Goal: Information Seeking & Learning: Learn about a topic

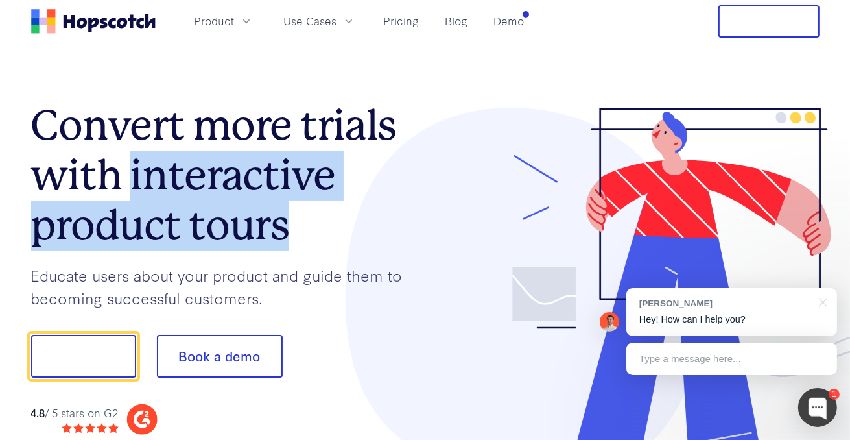
drag, startPoint x: 147, startPoint y: 192, endPoint x: 281, endPoint y: 227, distance: 138.7
click at [281, 227] on h1 "Convert more trials with interactive product tours" at bounding box center [228, 175] width 394 height 149
copy h1 "interactive product tours"
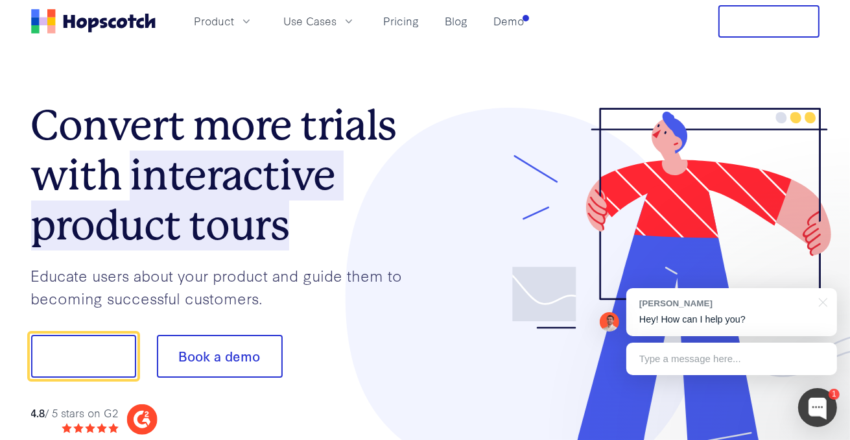
scroll to position [137, 0]
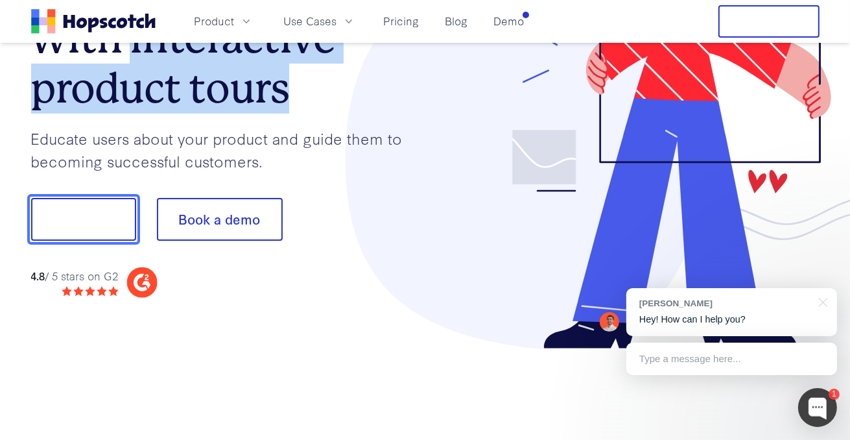
click at [91, 223] on button "Show me!" at bounding box center [83, 219] width 105 height 43
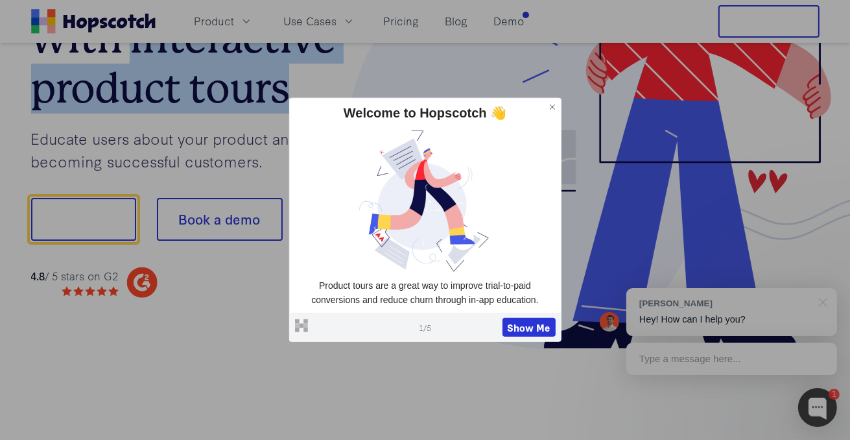
drag, startPoint x: 30, startPoint y: 277, endPoint x: 121, endPoint y: 278, distance: 90.1
click at [121, 278] on div "Convert more trials with interactive product tours Educate users about your pro…" at bounding box center [425, 160] width 830 height 508
copy div "4.8 / 5 stars on G2"
click at [528, 324] on button "Show Me" at bounding box center [529, 326] width 53 height 19
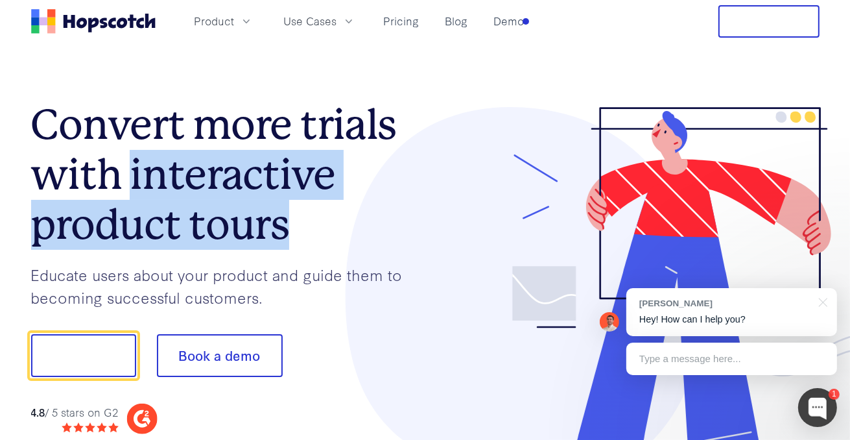
scroll to position [0, 0]
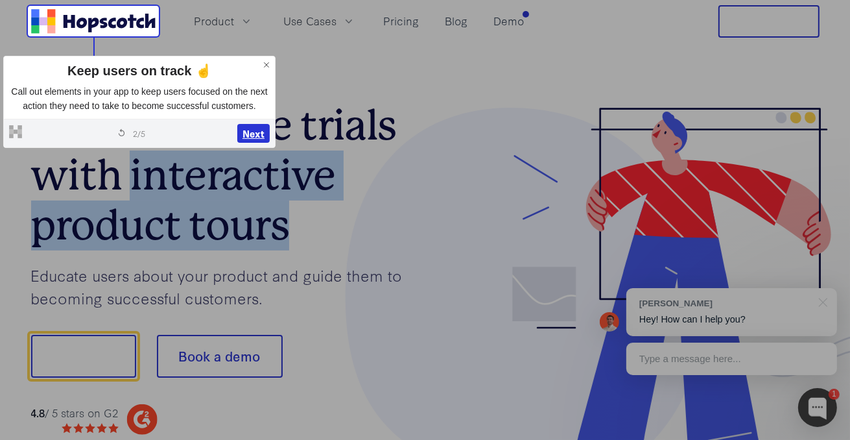
click at [255, 130] on button "Next" at bounding box center [253, 133] width 32 height 19
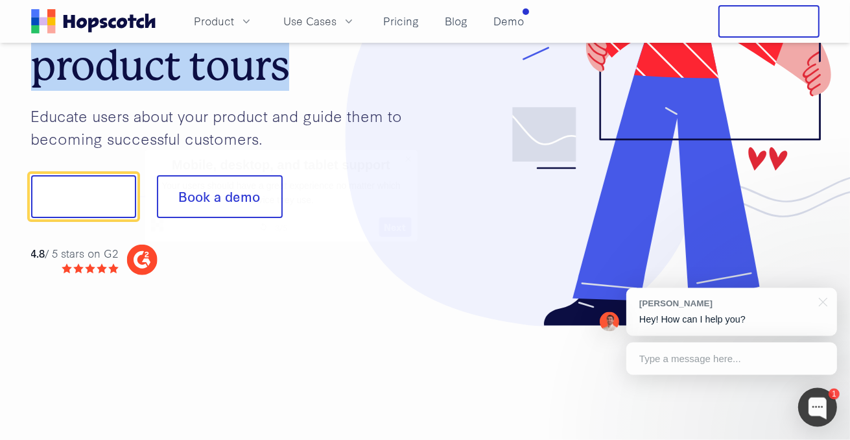
scroll to position [161, 0]
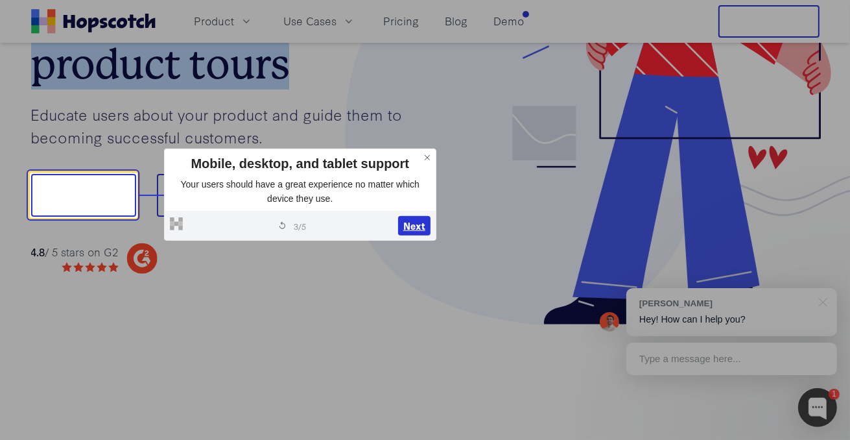
click at [410, 222] on button "Next" at bounding box center [414, 225] width 32 height 19
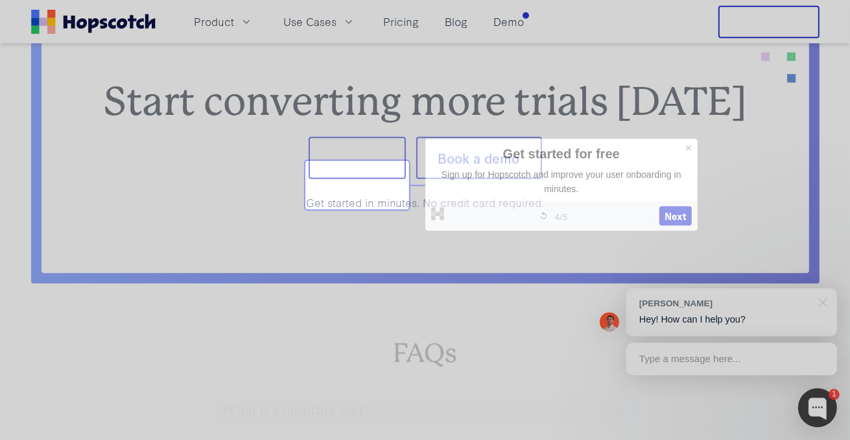
scroll to position [5273, 0]
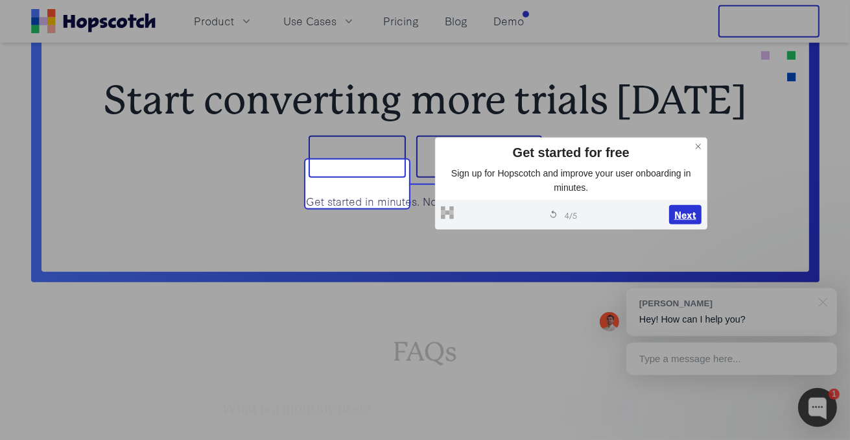
click at [682, 213] on button "Next" at bounding box center [685, 214] width 32 height 19
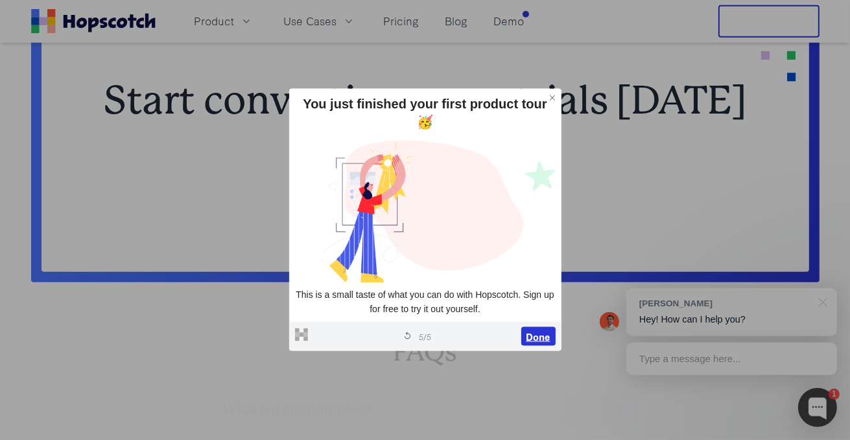
click at [536, 339] on button "Done" at bounding box center [538, 335] width 34 height 19
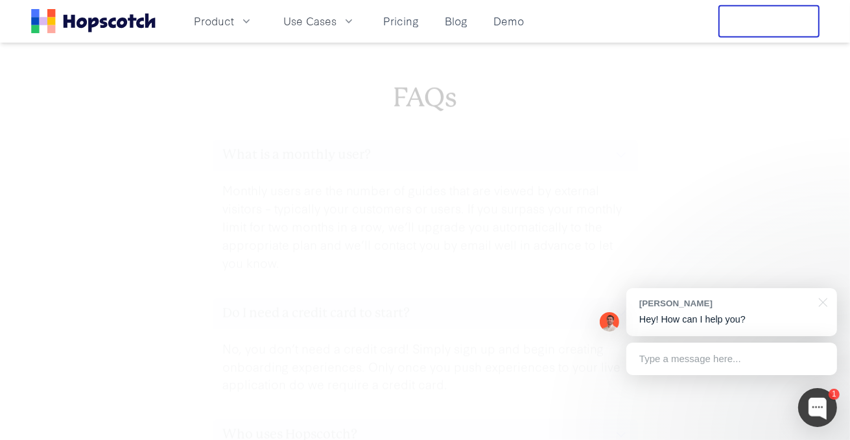
scroll to position [5616, 0]
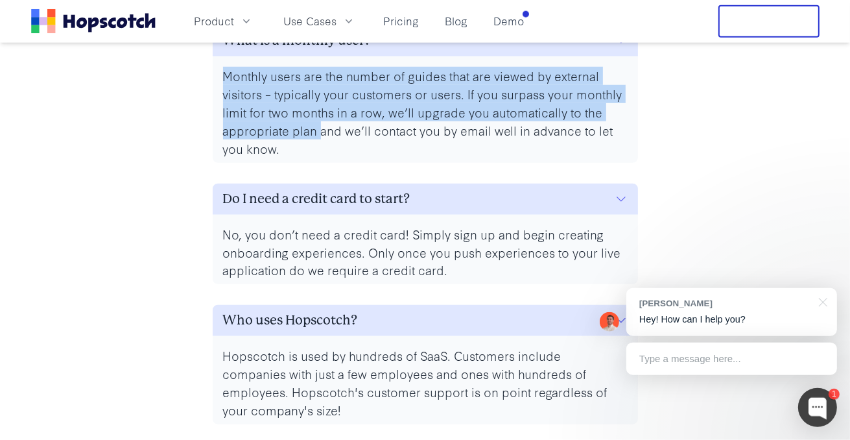
drag, startPoint x: 219, startPoint y: 101, endPoint x: 320, endPoint y: 164, distance: 119.5
click at [320, 162] on div "Monthly users are the number of guides that are viewed by external visitors – t…" at bounding box center [425, 109] width 425 height 106
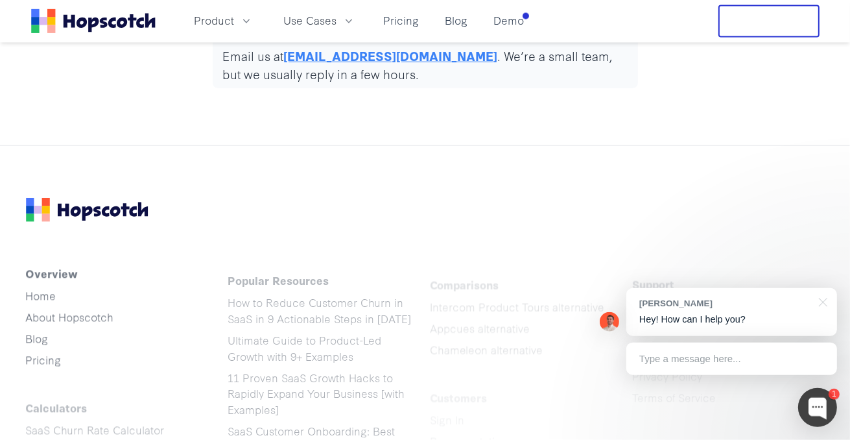
scroll to position [6621, 0]
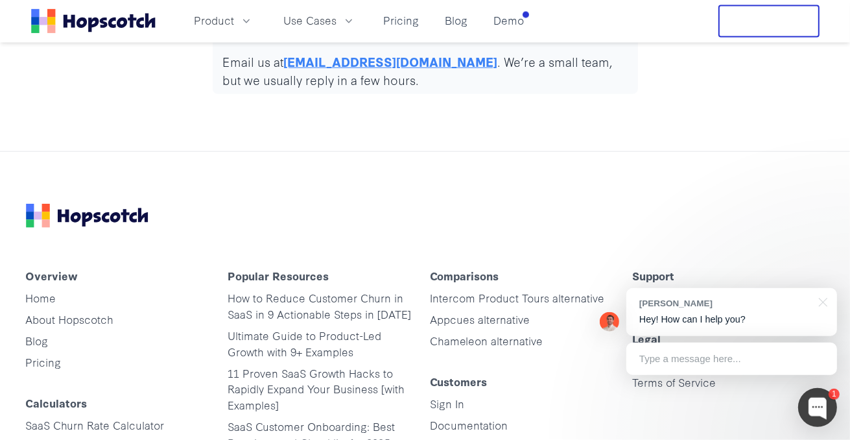
drag, startPoint x: 214, startPoint y: 340, endPoint x: 307, endPoint y: 102, distance: 255.4
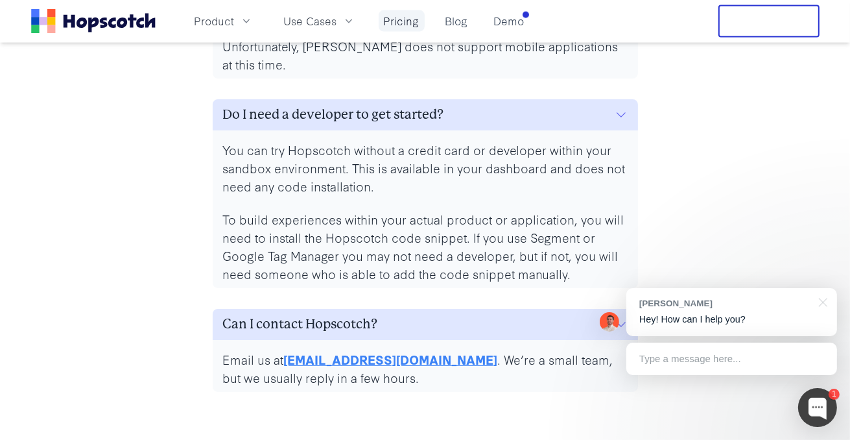
click at [392, 25] on link "Pricing" at bounding box center [402, 20] width 46 height 21
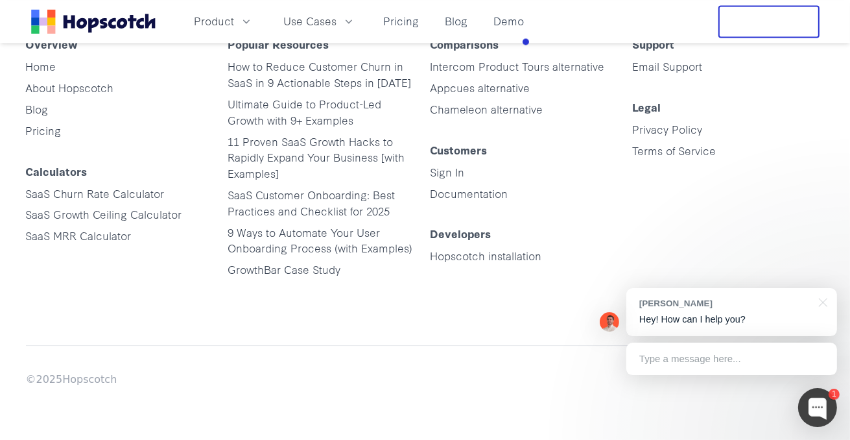
scroll to position [6621, 0]
drag, startPoint x: 191, startPoint y: 329, endPoint x: 222, endPoint y: 438, distance: 113.1
click at [112, 23] on icon "Home" at bounding box center [93, 21] width 125 height 25
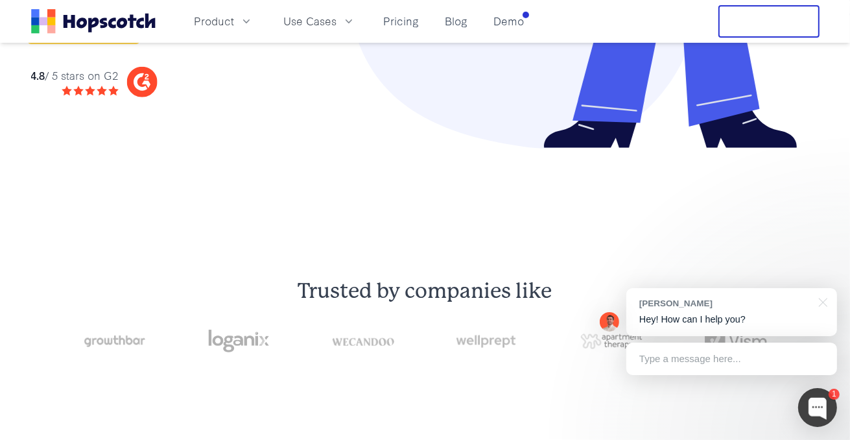
scroll to position [342, 0]
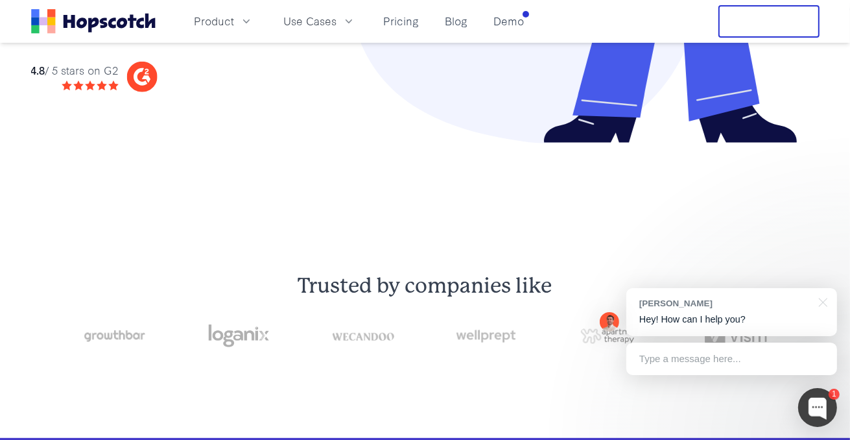
click at [82, 77] on div "4.8 / 5 stars on G2" at bounding box center [75, 70] width 88 height 16
click at [128, 86] on div "4.8 / 5 stars on G2" at bounding box center [94, 76] width 126 height 31
click at [156, 69] on icon at bounding box center [141, 77] width 30 height 30
drag, startPoint x: 123, startPoint y: 79, endPoint x: 36, endPoint y: 78, distance: 86.9
click at [123, 79] on div "4.8 / 5 stars on G2" at bounding box center [94, 76] width 126 height 31
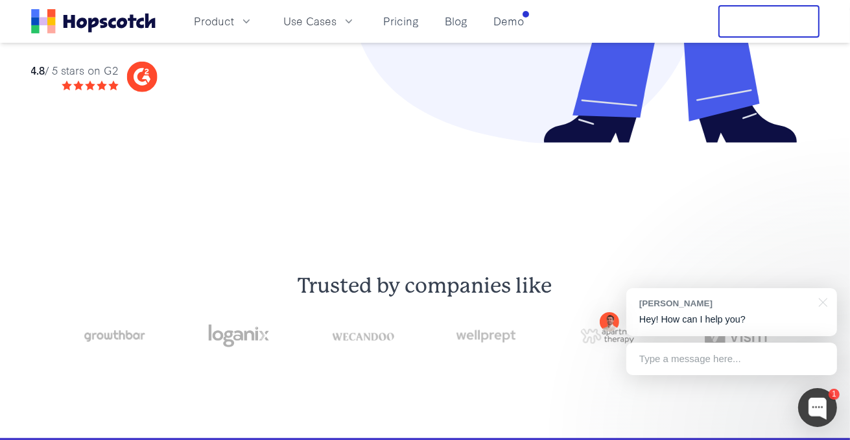
drag, startPoint x: 36, startPoint y: 78, endPoint x: 32, endPoint y: 67, distance: 11.7
click at [35, 78] on div "4.8 / 5 stars on G2" at bounding box center [75, 76] width 88 height 29
click at [33, 65] on strong "4.8" at bounding box center [38, 69] width 14 height 15
click at [78, 88] on div at bounding box center [90, 85] width 57 height 10
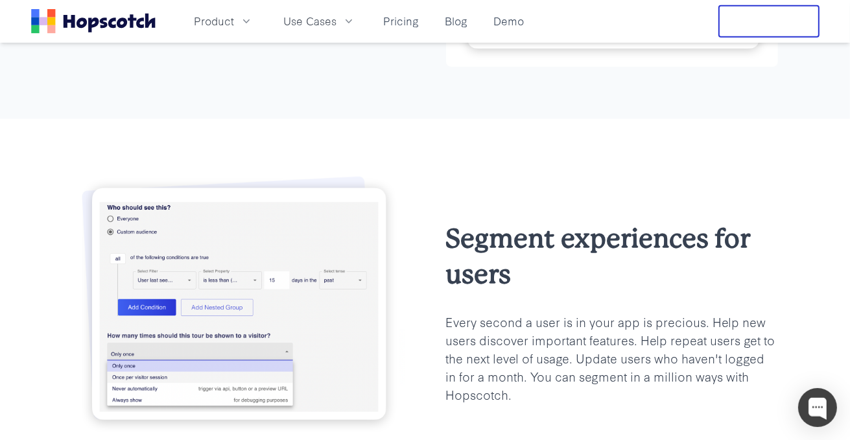
scroll to position [890, 0]
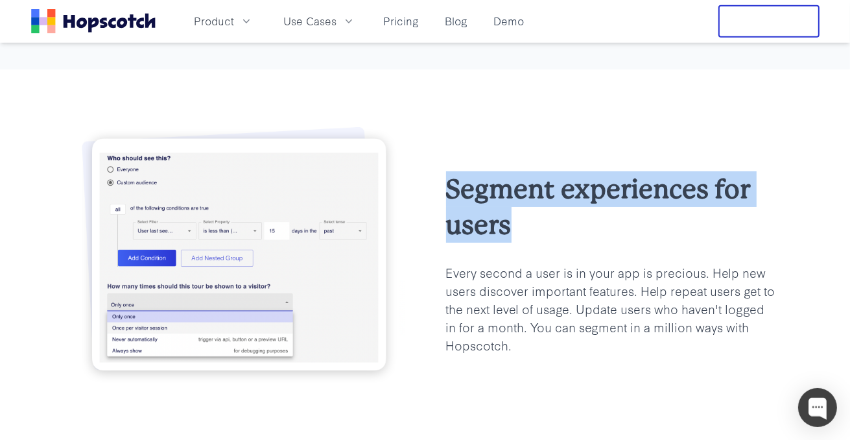
drag, startPoint x: 512, startPoint y: 226, endPoint x: 442, endPoint y: 184, distance: 82.6
click at [442, 184] on div "Segment experiences for users Every second a user is in your app is precious. H…" at bounding box center [426, 262] width 706 height 283
click at [509, 213] on h2 "Segment experiences for users" at bounding box center [612, 206] width 332 height 71
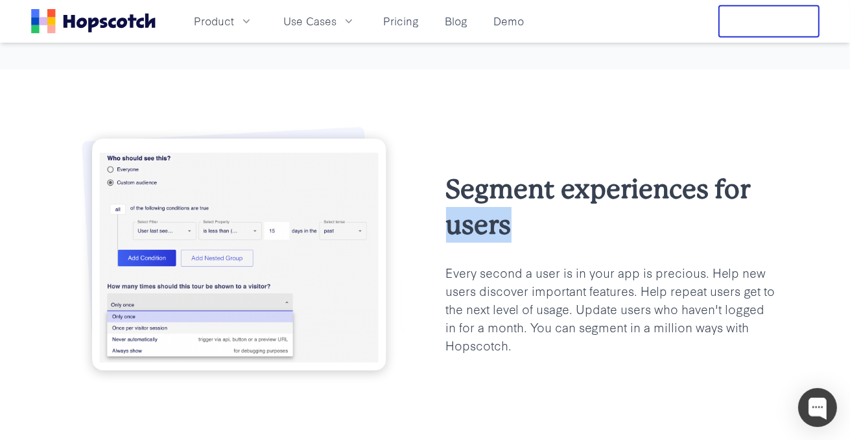
click at [509, 213] on h2 "Segment experiences for users" at bounding box center [612, 206] width 332 height 71
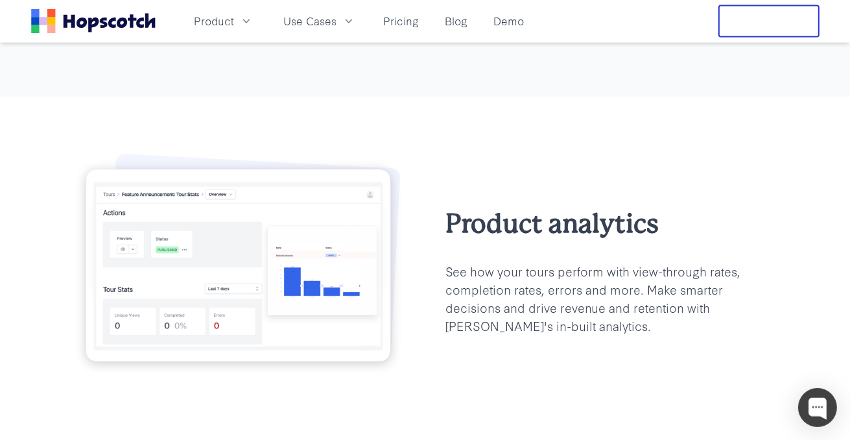
scroll to position [1712, 0]
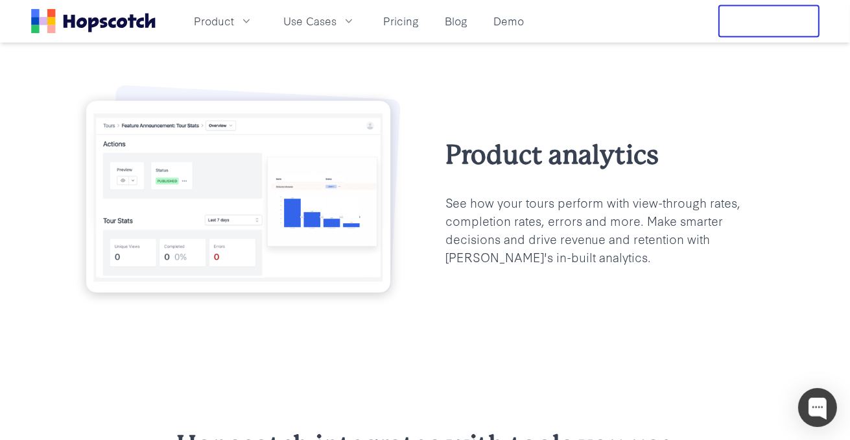
click at [571, 156] on h2 "Product analytics" at bounding box center [612, 155] width 332 height 36
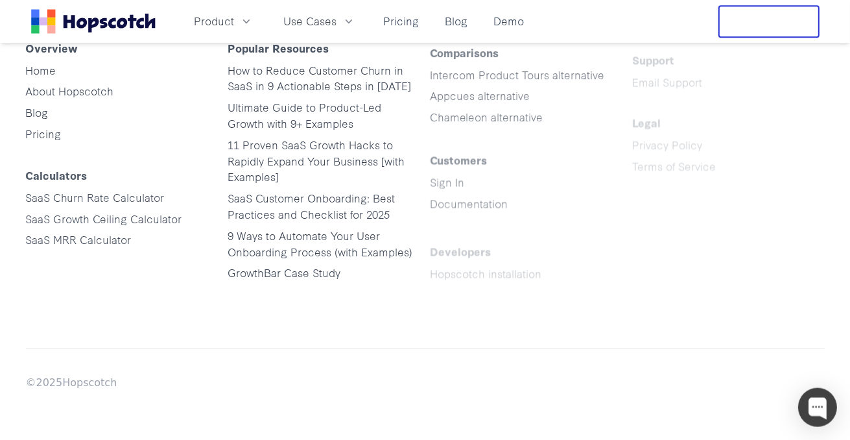
scroll to position [3681, 0]
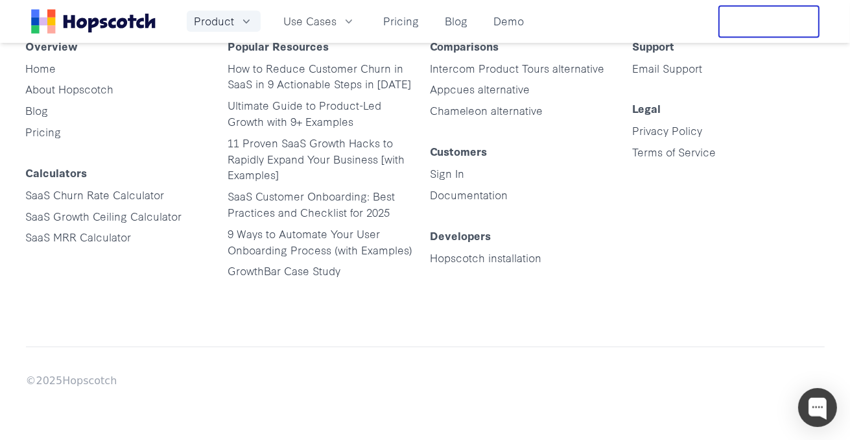
click at [215, 27] on span "Product" at bounding box center [215, 21] width 40 height 16
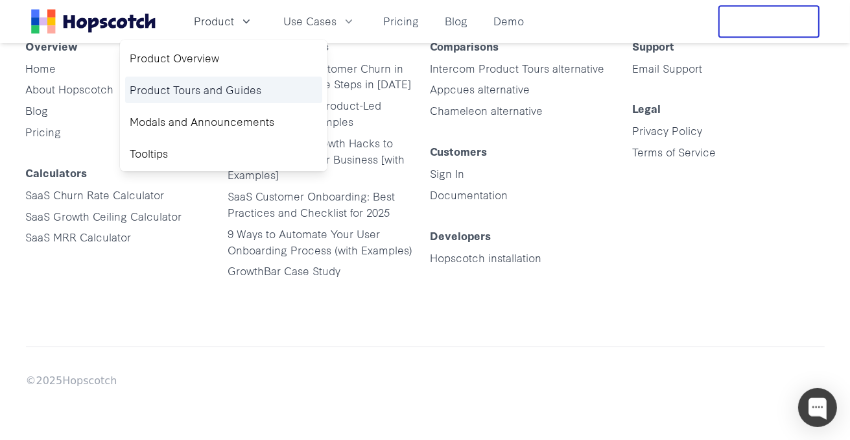
click at [233, 90] on link "Product Tours and Guides" at bounding box center [223, 90] width 197 height 27
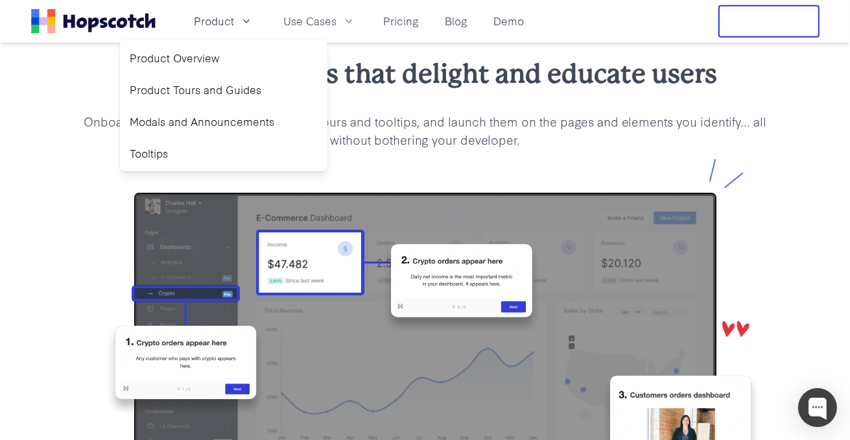
scroll to position [1095, 0]
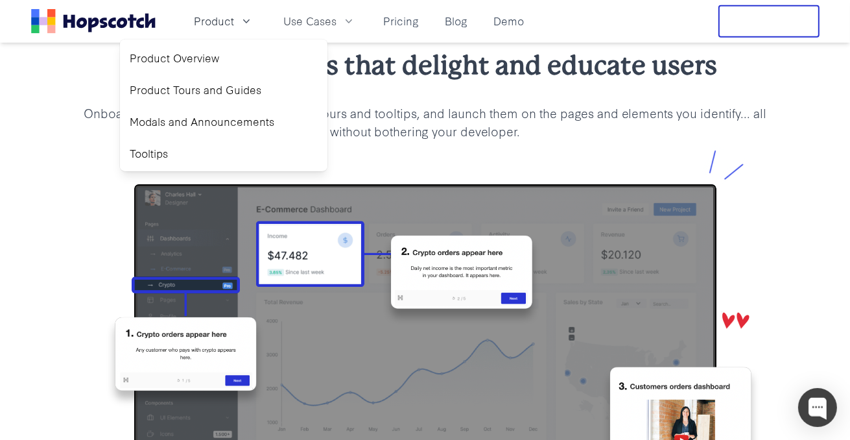
click at [54, 259] on div "Tours and guides that delight and educate users Onboard users logically. Create…" at bounding box center [425, 295] width 747 height 496
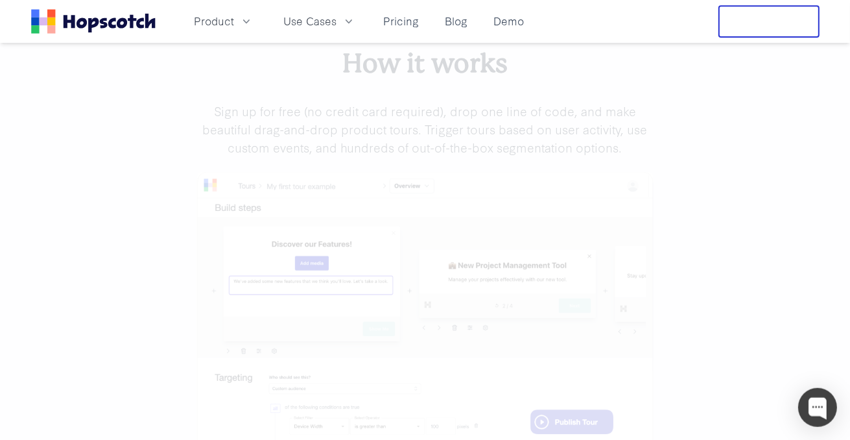
scroll to position [3903, 0]
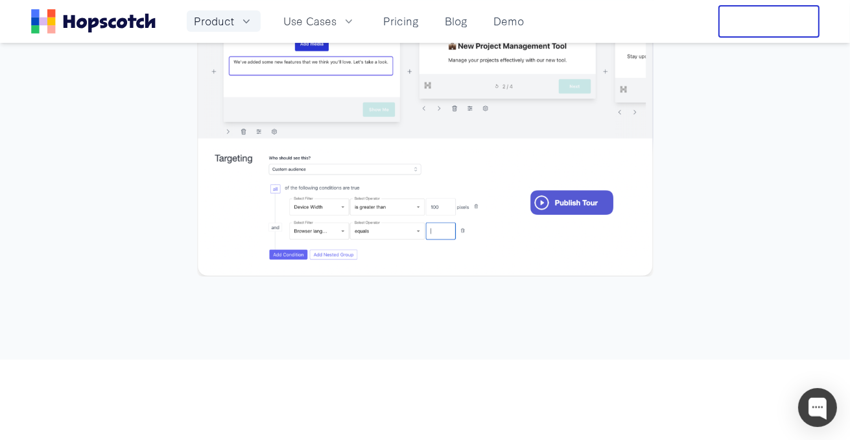
click at [241, 27] on icon "button" at bounding box center [246, 21] width 13 height 13
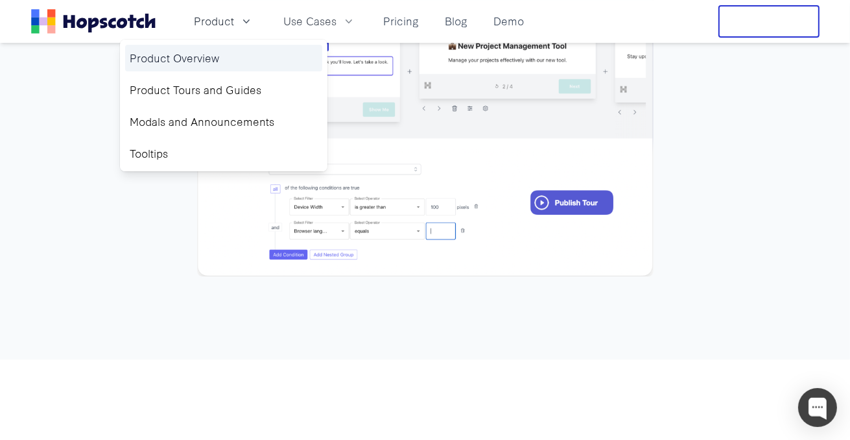
click at [244, 54] on link "Product Overview" at bounding box center [223, 58] width 197 height 27
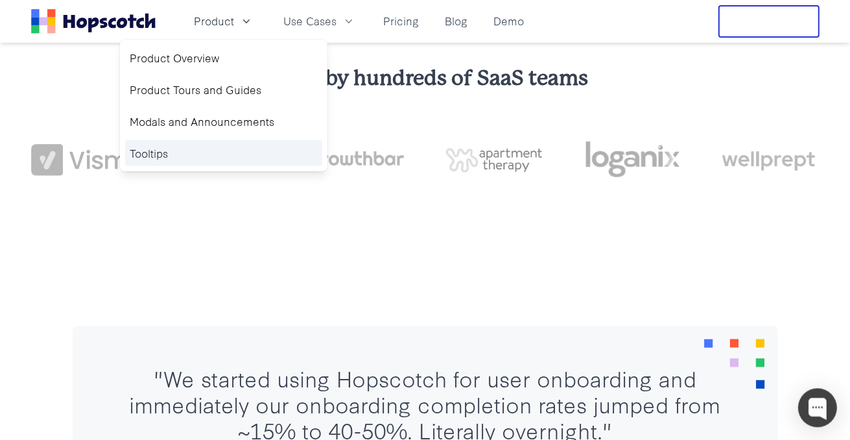
scroll to position [410, 0]
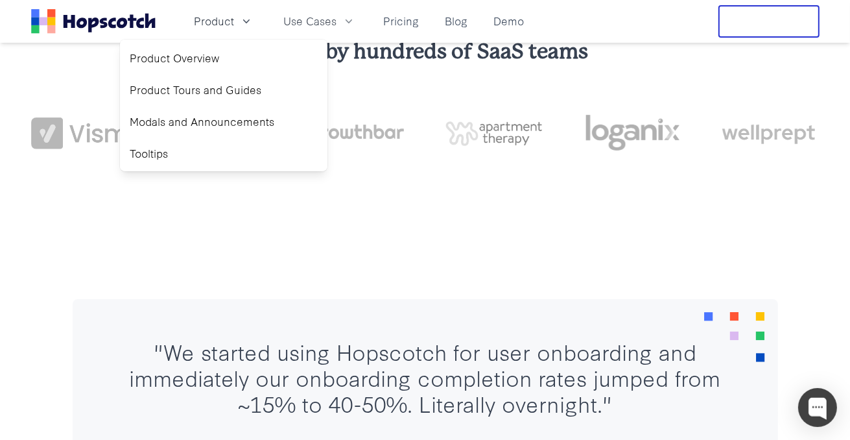
click at [499, 302] on section ""We started using Hopscotch for user onboarding and immediately our onboarding …" at bounding box center [426, 447] width 706 height 296
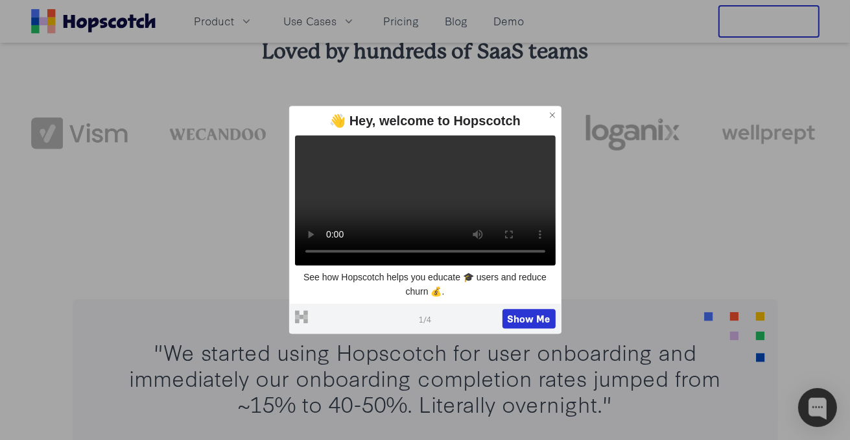
click at [226, 272] on div ""We started using Hopscotch for user onboarding and immediately our onboarding …" at bounding box center [425, 447] width 850 height 400
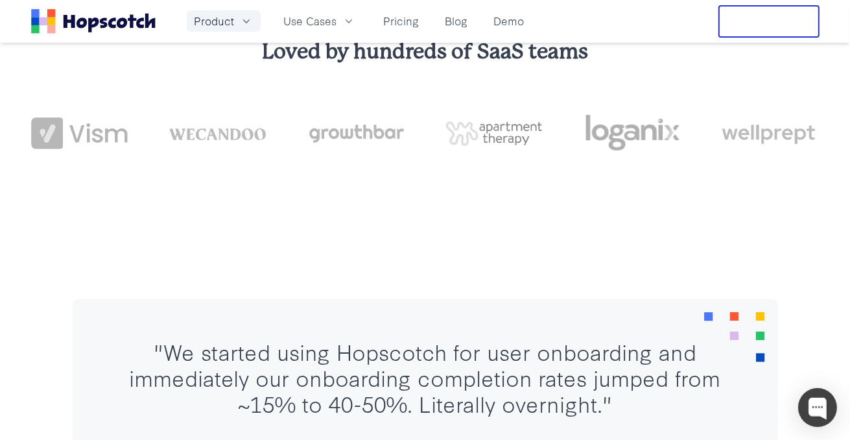
click at [237, 23] on button "Product" at bounding box center [224, 20] width 74 height 21
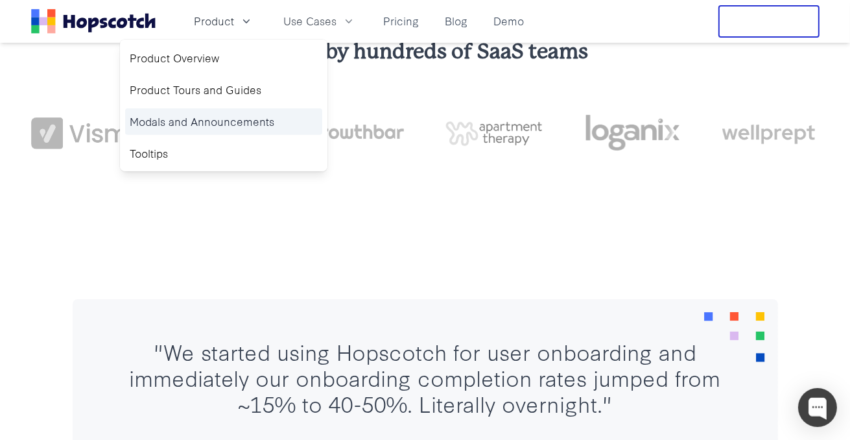
click at [232, 128] on link "Modals and Announcements" at bounding box center [223, 121] width 197 height 27
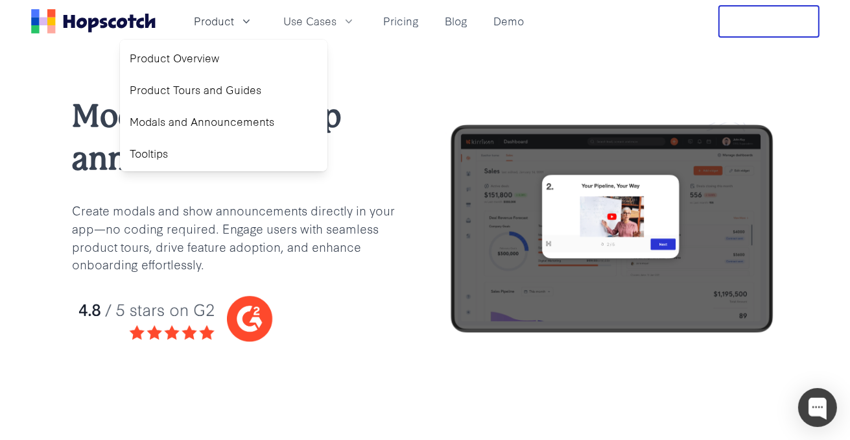
click at [302, 265] on p "Create modals and show announcements directly in your app—no coding required. E…" at bounding box center [239, 237] width 332 height 73
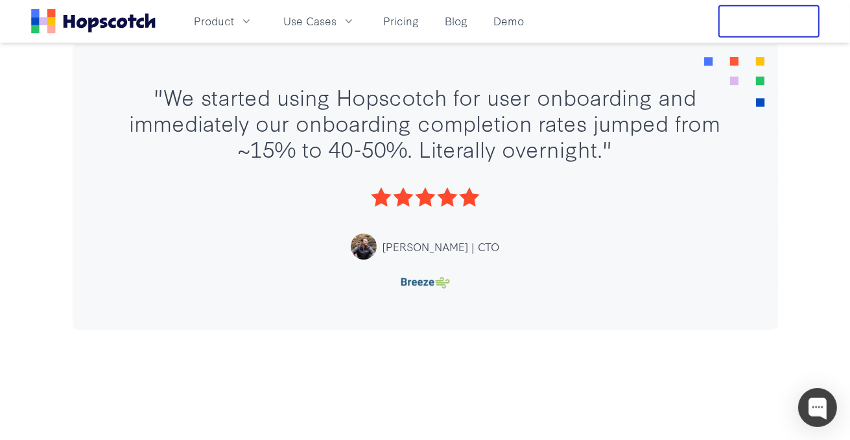
scroll to position [1164, 0]
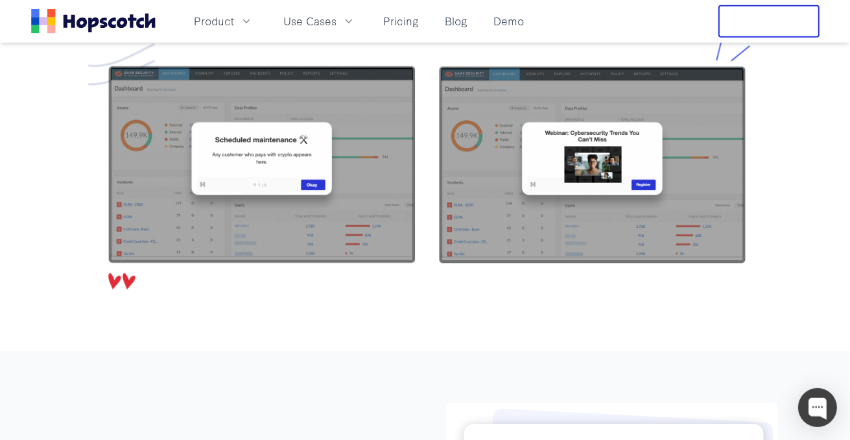
click at [276, 206] on img at bounding box center [426, 164] width 706 height 270
click at [685, 189] on img at bounding box center [426, 164] width 706 height 270
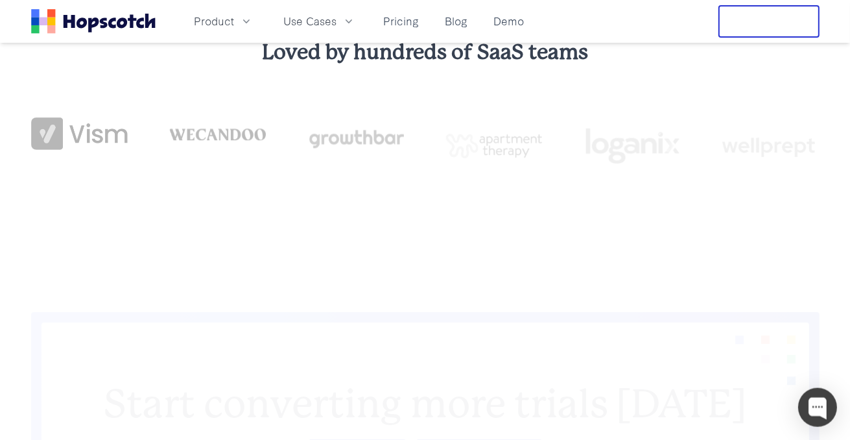
scroll to position [4451, 0]
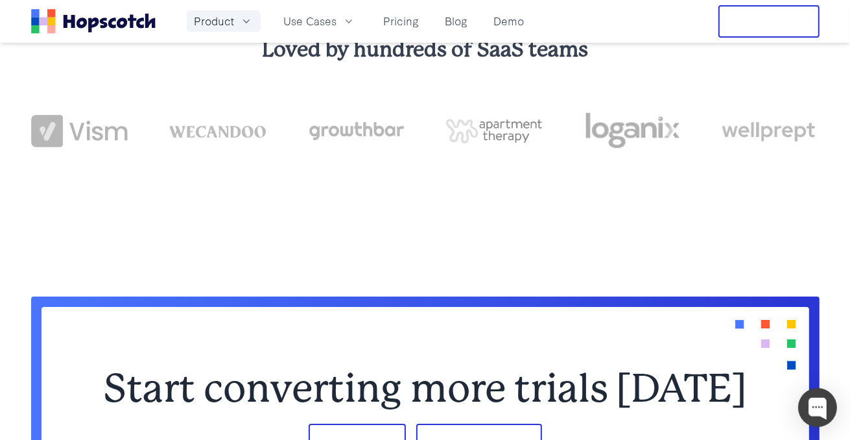
click at [235, 20] on button "Product" at bounding box center [224, 20] width 74 height 21
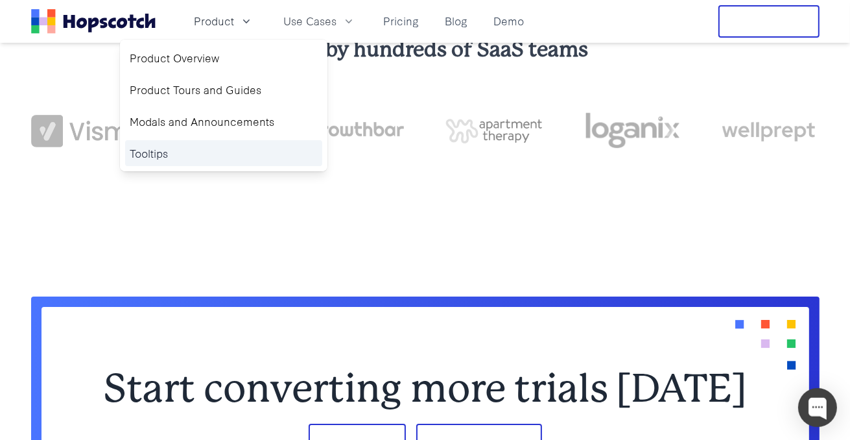
click at [201, 144] on link "Tooltips" at bounding box center [223, 153] width 197 height 27
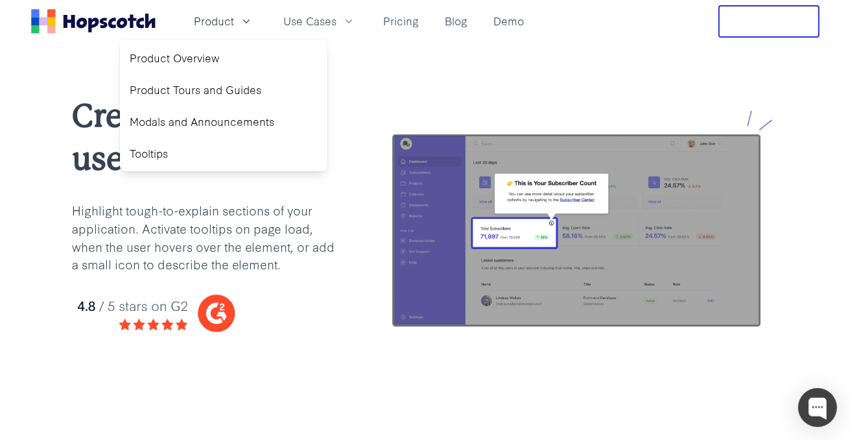
click at [287, 226] on p "Highlight tough-to-explain sections of your application. Activate tooltips on p…" at bounding box center [208, 237] width 270 height 73
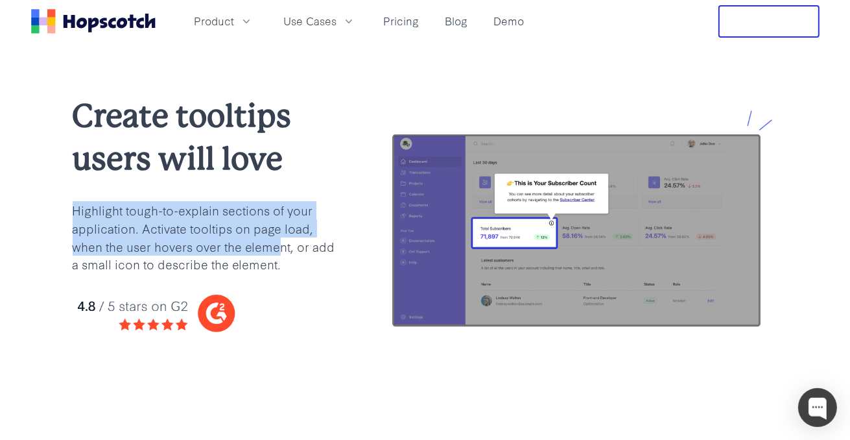
drag, startPoint x: 65, startPoint y: 211, endPoint x: 279, endPoint y: 250, distance: 218.3
click at [279, 250] on div "Create tooltips users will love Highlight tough-to-explain sections of your app…" at bounding box center [425, 224] width 747 height 259
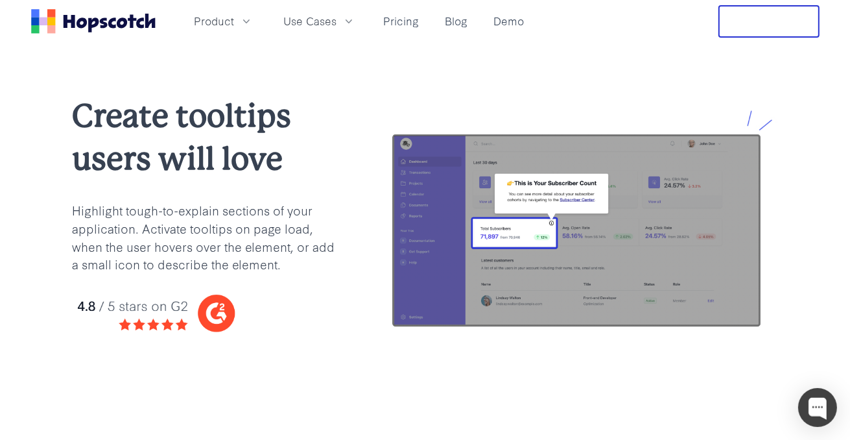
click at [285, 261] on p "Highlight tough-to-explain sections of your application. Activate tooltips on p…" at bounding box center [208, 237] width 270 height 73
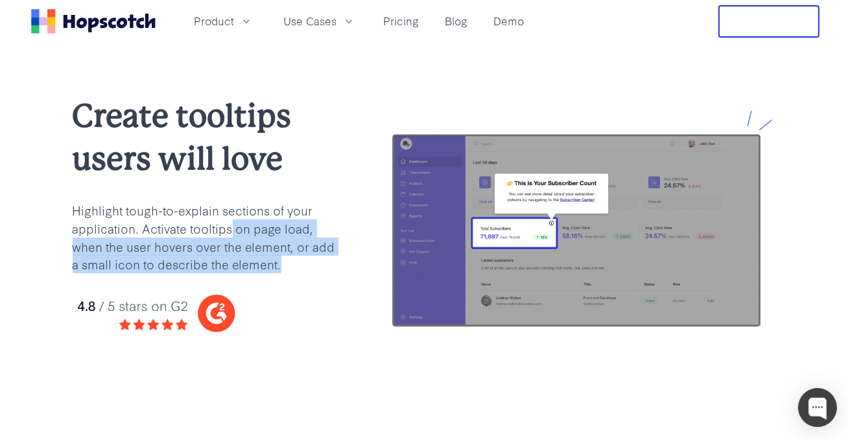
drag, startPoint x: 232, startPoint y: 230, endPoint x: 280, endPoint y: 267, distance: 61.1
click at [280, 267] on p "Highlight tough-to-explain sections of your application. Activate tooltips on p…" at bounding box center [208, 237] width 270 height 73
copy p "on page load, when the user hovers over the element, or add a small icon to des…"
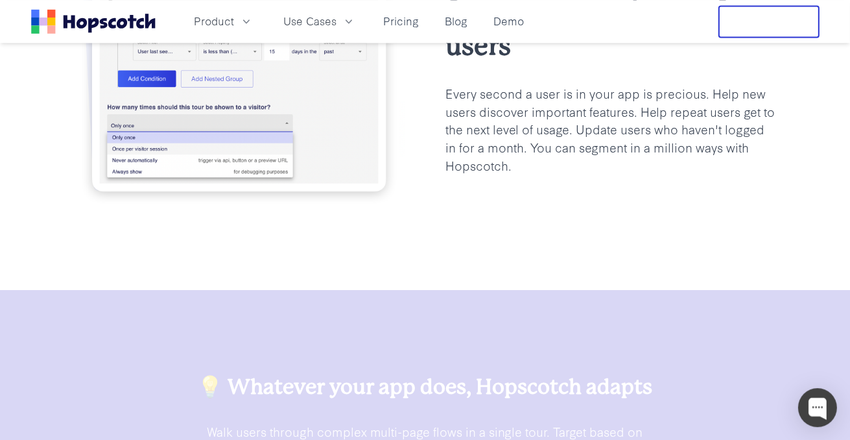
scroll to position [2739, 0]
